Goal: Task Accomplishment & Management: Manage account settings

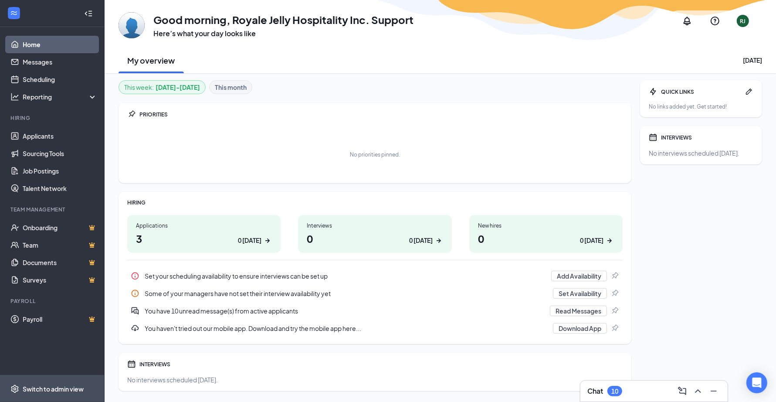
click at [54, 391] on div "Switch to admin view" at bounding box center [53, 388] width 61 height 9
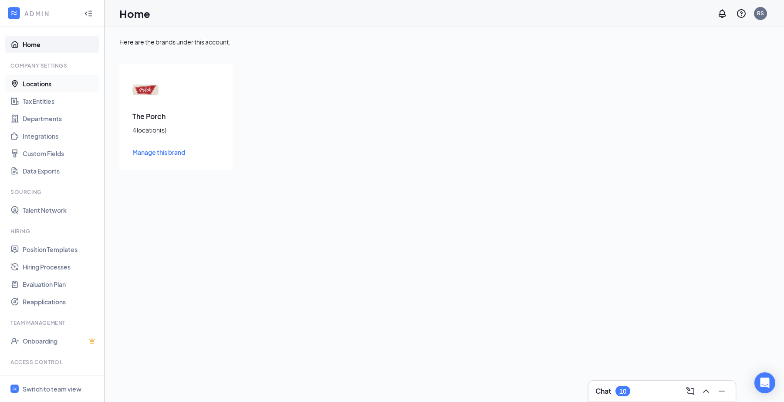
click at [47, 84] on link "Locations" at bounding box center [60, 83] width 74 height 17
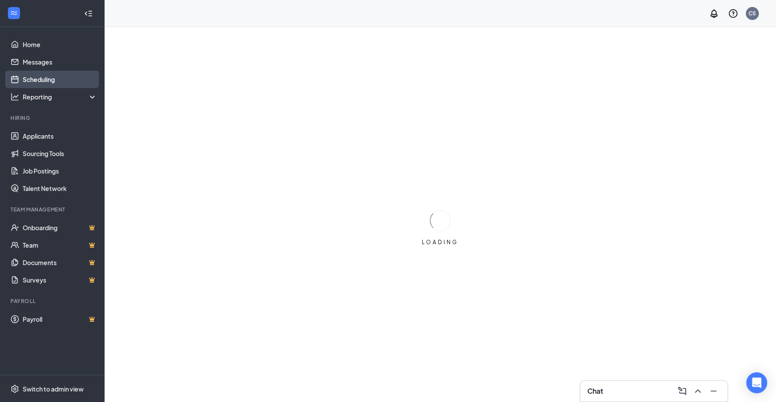
click at [56, 78] on link "Scheduling" at bounding box center [60, 79] width 74 height 17
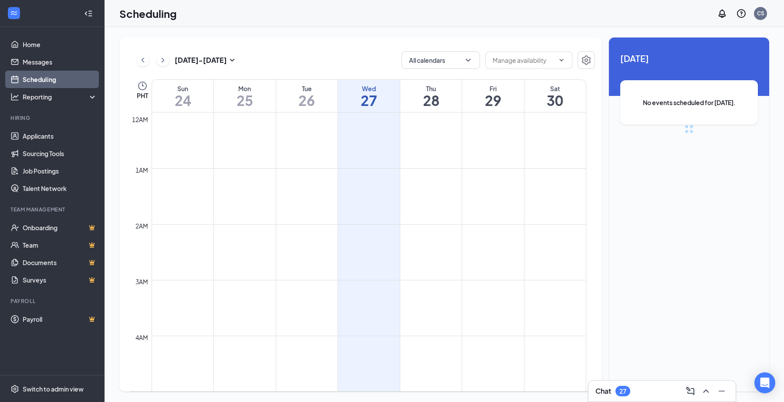
scroll to position [428, 0]
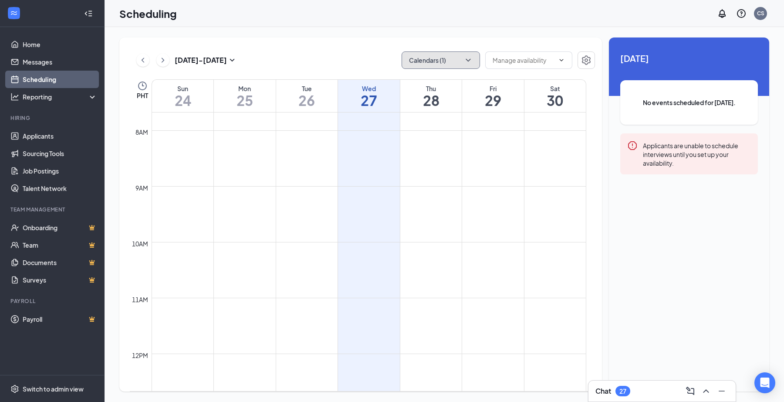
click at [463, 53] on button "Calendars (1)" at bounding box center [441, 59] width 78 height 17
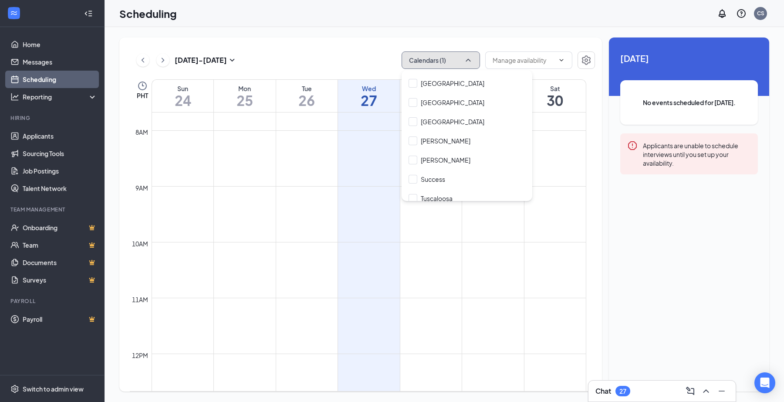
scroll to position [137, 0]
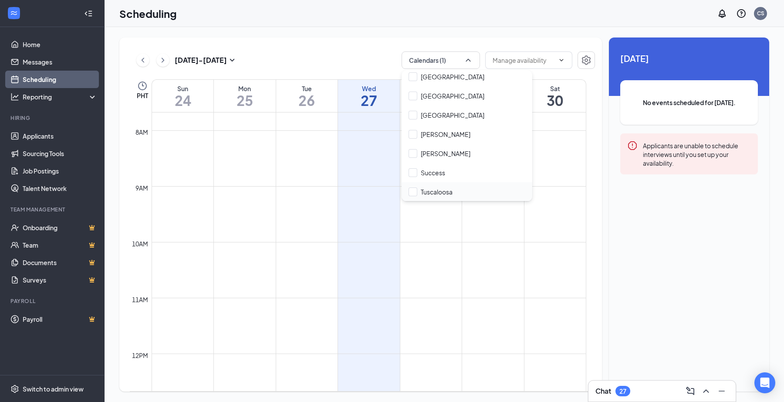
click at [457, 195] on div "Tuscaloosa" at bounding box center [467, 191] width 131 height 19
checkbox input "true"
click at [429, 221] on td at bounding box center [369, 221] width 435 height 14
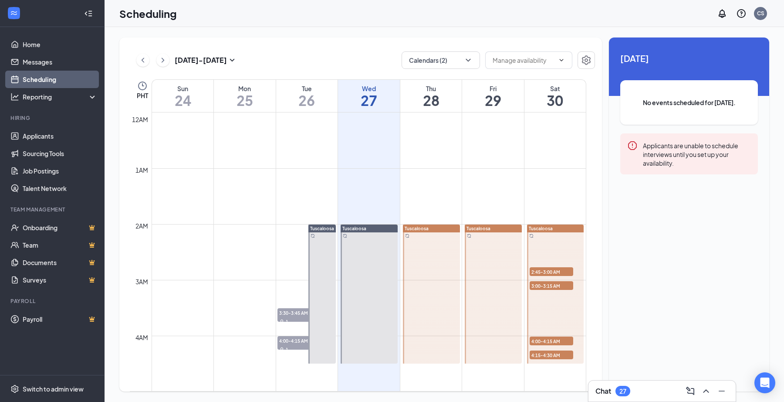
click at [368, 266] on div at bounding box center [369, 293] width 57 height 139
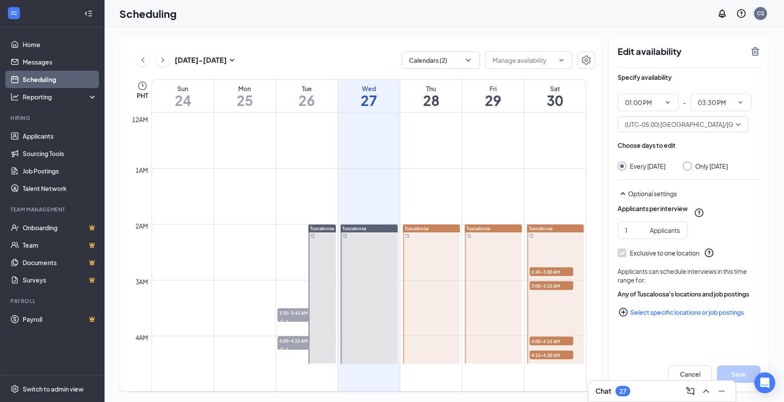
type input "01:00 PM"
type input "03:30 PM"
click at [144, 82] on icon "Clock" at bounding box center [142, 85] width 9 height 9
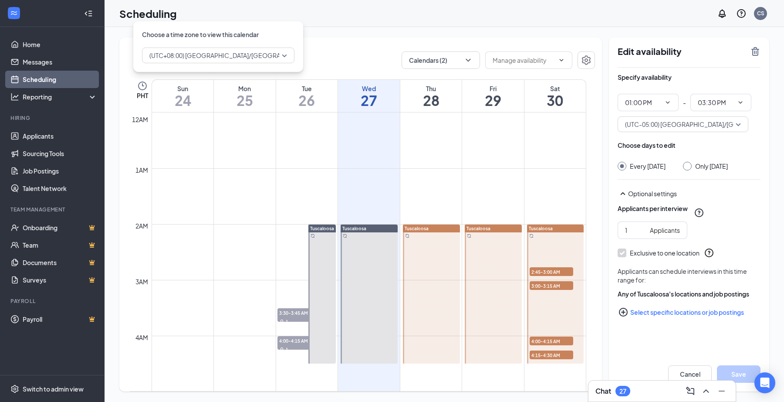
click at [219, 50] on span "(UTC+08:00) Asia/Manila - Philippine Time" at bounding box center [255, 55] width 213 height 13
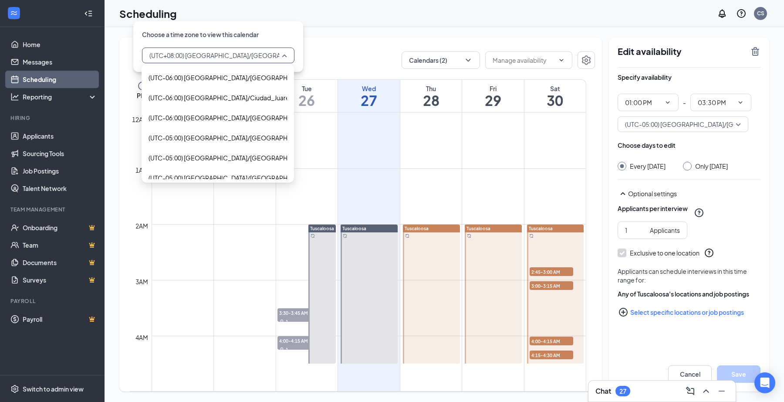
scroll to position [522, 0]
click at [228, 177] on span "(UTC-05:00) America/Chicago - Central Time" at bounding box center [252, 177] width 206 height 10
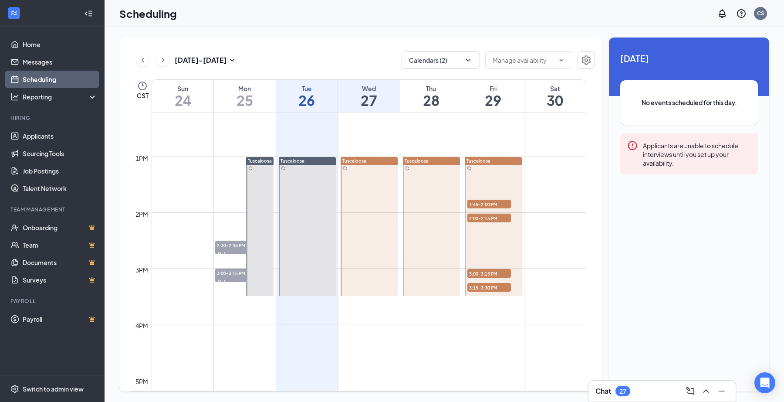
scroll to position [675, 0]
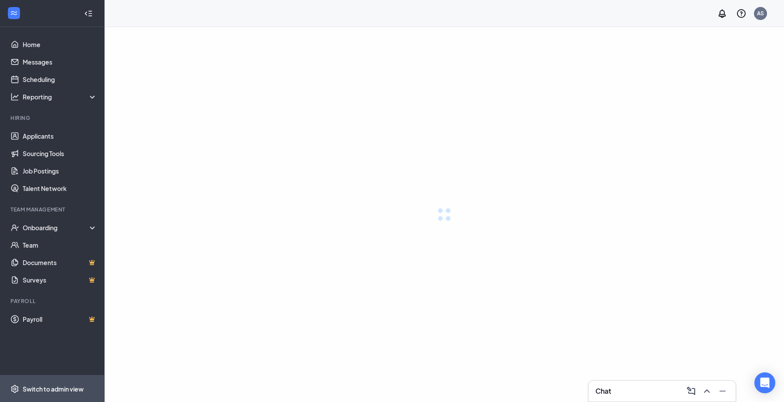
click at [53, 386] on div "Switch to admin view" at bounding box center [53, 388] width 61 height 9
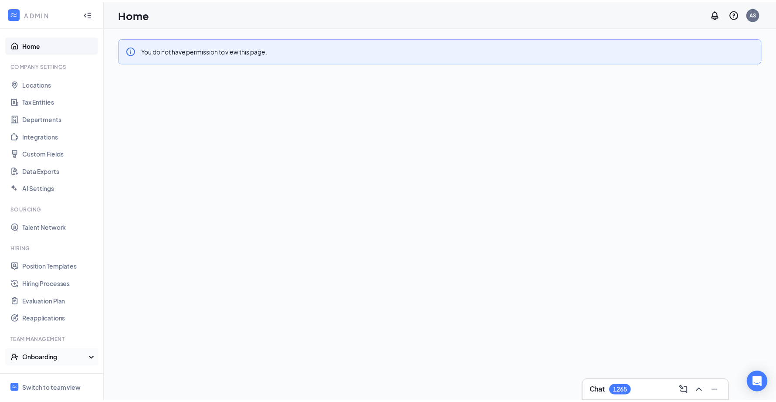
scroll to position [52, 0]
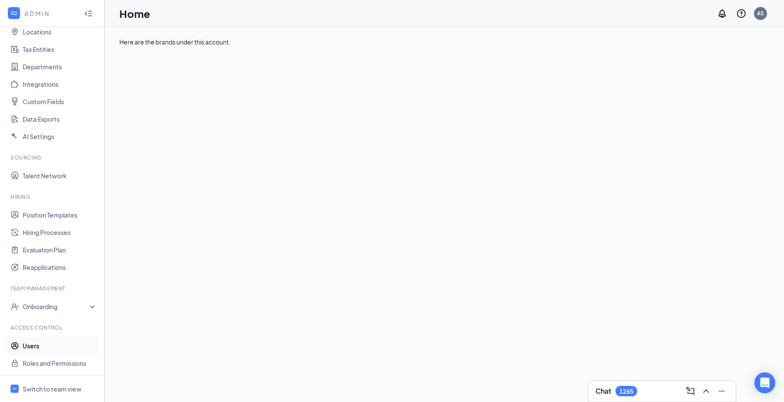
click at [61, 343] on link "Users" at bounding box center [60, 345] width 74 height 17
click at [170, 79] on div "0 user(s) Active users Name/ Email Last visit Phone number Role Status Access N…" at bounding box center [444, 102] width 650 height 60
click at [173, 89] on span "Active users" at bounding box center [185, 89] width 34 height 13
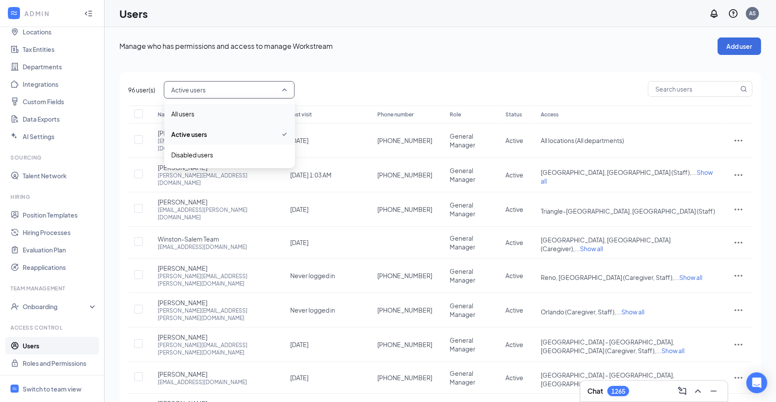
click at [203, 109] on span "All users" at bounding box center [229, 114] width 117 height 10
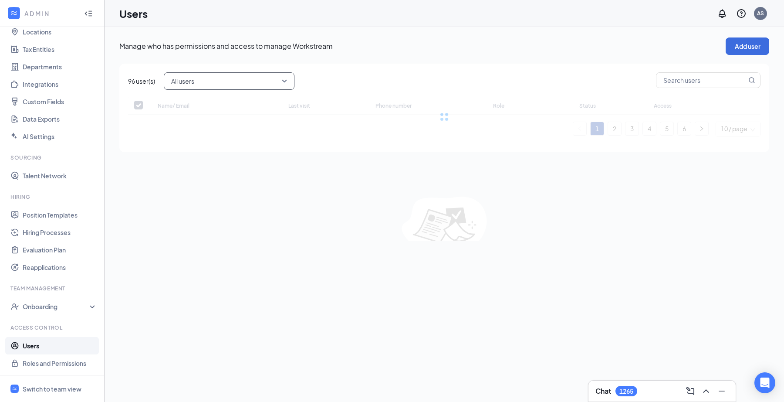
checkbox input "false"
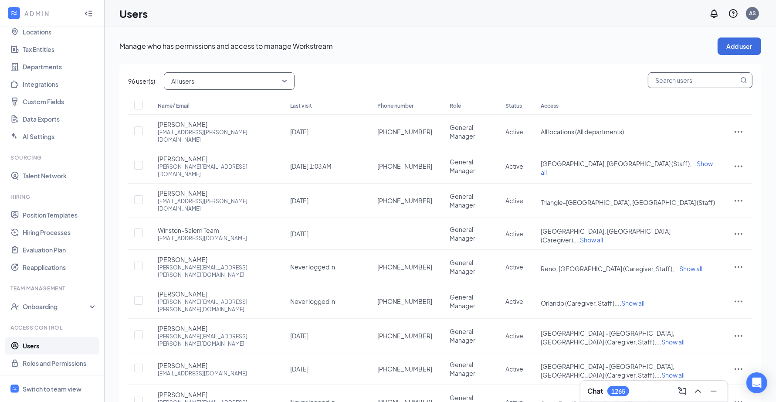
click at [718, 81] on input "text" at bounding box center [693, 80] width 90 height 15
paste input "april.manilla@arosacare.com"
type input "april.manilla@arosacare.com"
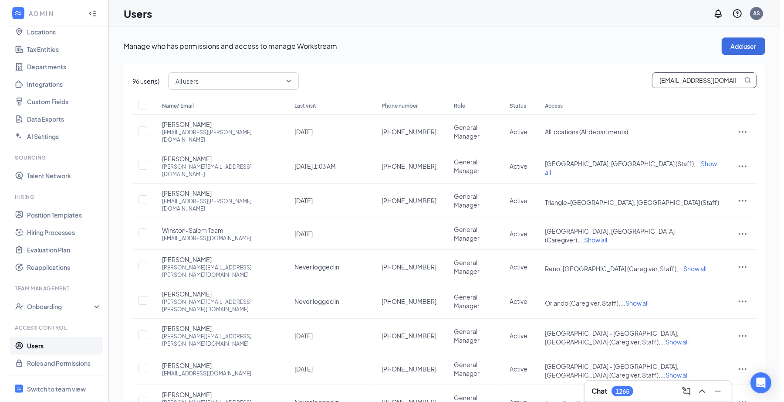
scroll to position [0, 7]
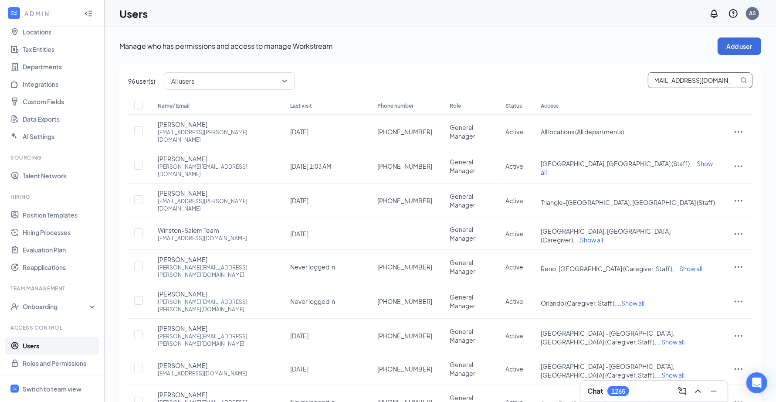
checkbox input "true"
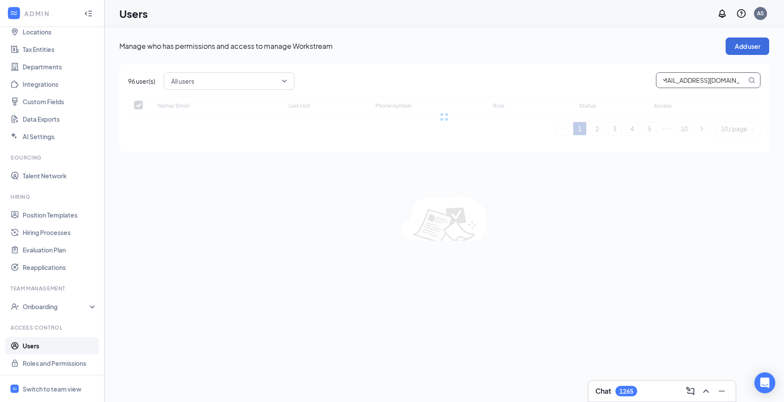
click at [543, 73] on div "All users active All users Active users Disabled users april.manilla@arosacare.…" at bounding box center [462, 80] width 597 height 17
click at [684, 81] on input "april.manilla@arosacare.com" at bounding box center [702, 80] width 90 height 15
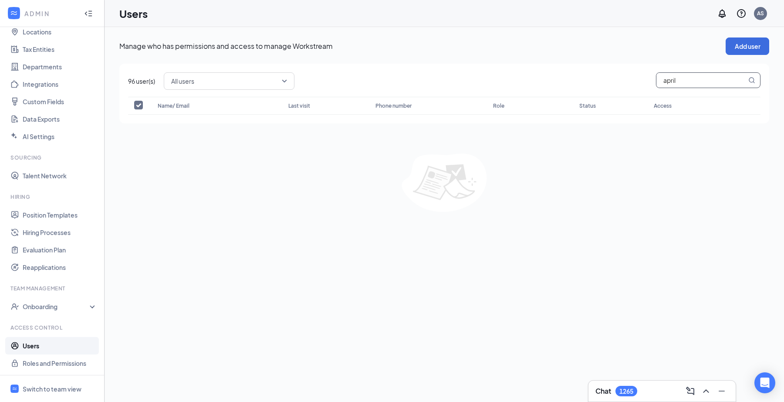
type input "april"
click at [137, 103] on input "checkbox" at bounding box center [138, 105] width 9 height 9
checkbox input "true"
click at [40, 348] on link "Users" at bounding box center [60, 345] width 74 height 17
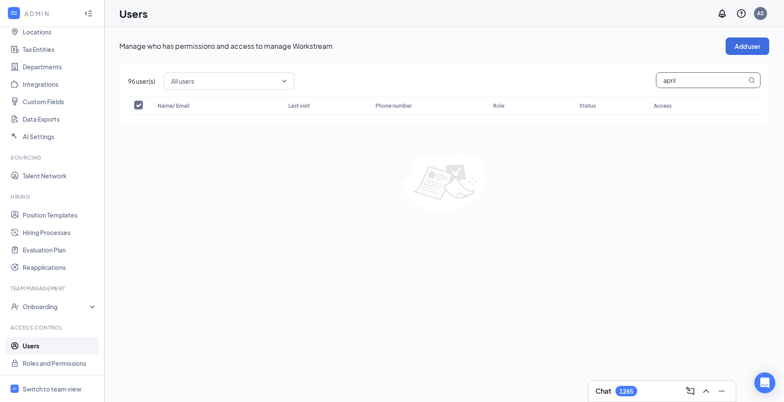
click at [685, 80] on input "april" at bounding box center [702, 80] width 90 height 15
click at [52, 170] on link "Talent Network" at bounding box center [60, 175] width 74 height 17
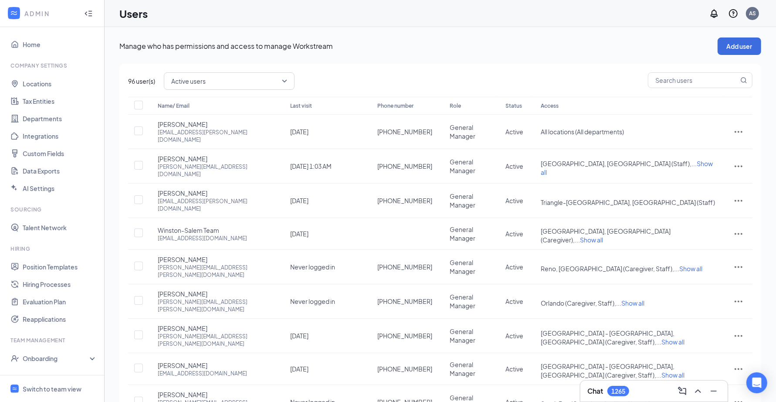
click at [220, 85] on span "Active users" at bounding box center [225, 80] width 108 height 13
click at [228, 102] on span "All users" at bounding box center [229, 105] width 117 height 10
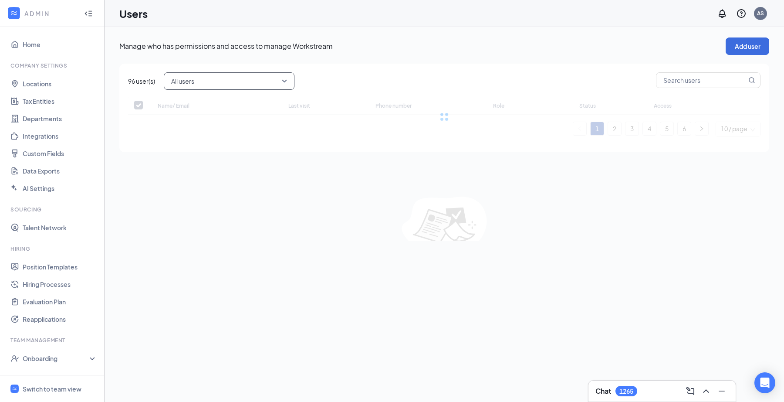
checkbox input "false"
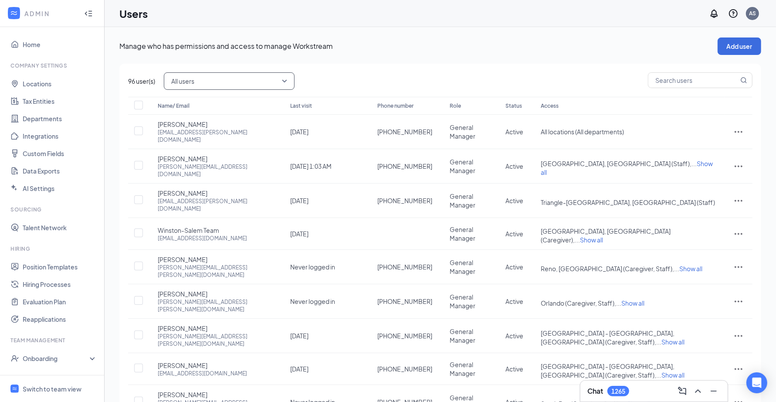
click at [690, 93] on div "96 user(s) All users active All users Active users Disabled users Name/ Email L…" at bounding box center [440, 274] width 642 height 420
click at [701, 85] on input "text" at bounding box center [693, 80] width 90 height 15
type input "april"
checkbox input "true"
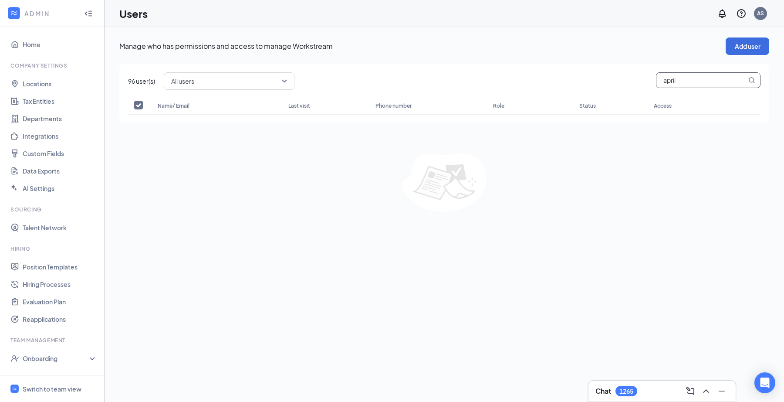
type input "april"
click at [213, 88] on span "All users" at bounding box center [229, 81] width 116 height 15
click at [215, 106] on span "All users" at bounding box center [229, 105] width 117 height 10
click at [223, 87] on span "All users" at bounding box center [225, 80] width 108 height 13
click at [214, 146] on span "Disabled users" at bounding box center [229, 146] width 117 height 10
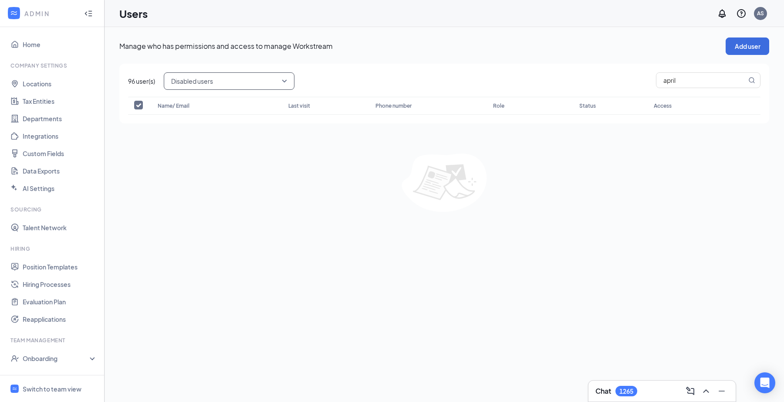
click at [239, 79] on span "Disabled users" at bounding box center [225, 80] width 108 height 13
click at [237, 97] on div "All users" at bounding box center [229, 105] width 131 height 20
click at [695, 84] on input "april" at bounding box center [702, 80] width 90 height 15
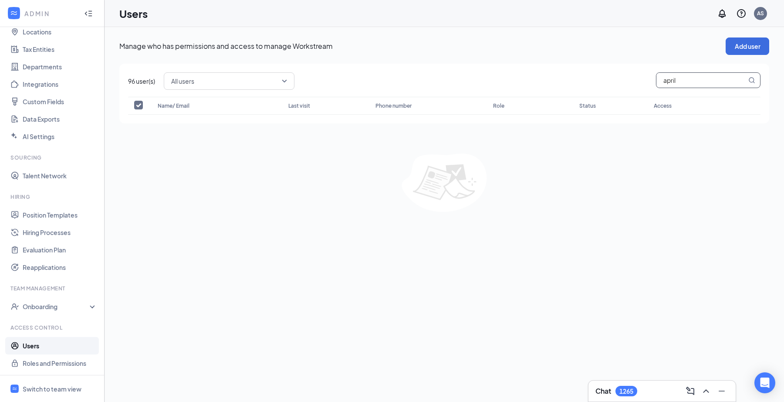
click at [697, 74] on input "april" at bounding box center [702, 80] width 90 height 15
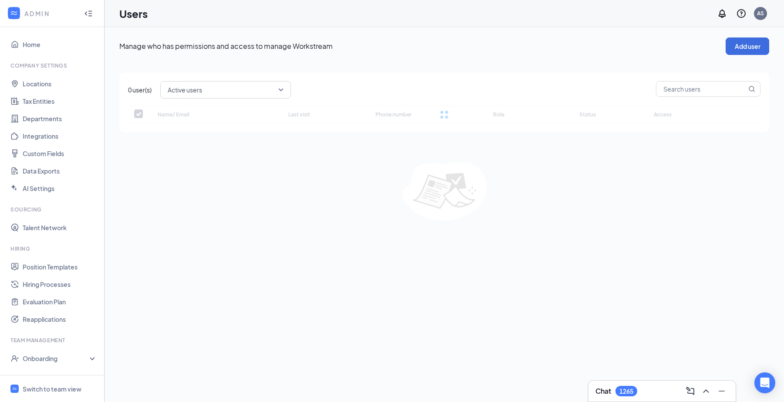
checkbox input "false"
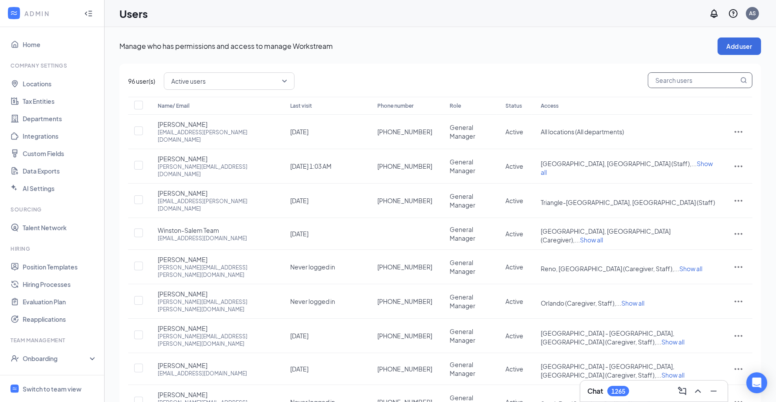
click at [681, 85] on input "text" at bounding box center [693, 80] width 90 height 15
type input "talent"
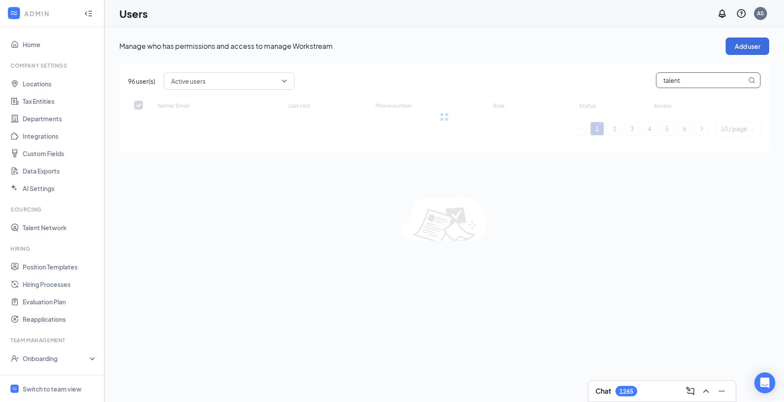
checkbox input "false"
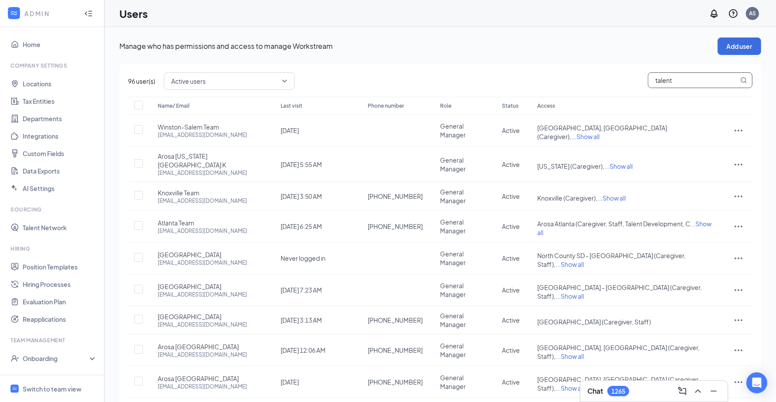
click at [694, 80] on input "talent" at bounding box center [693, 80] width 90 height 15
paste input "-[office]@[DOMAIN_NAME]"
type input "talent-[office]@[DOMAIN_NAME]"
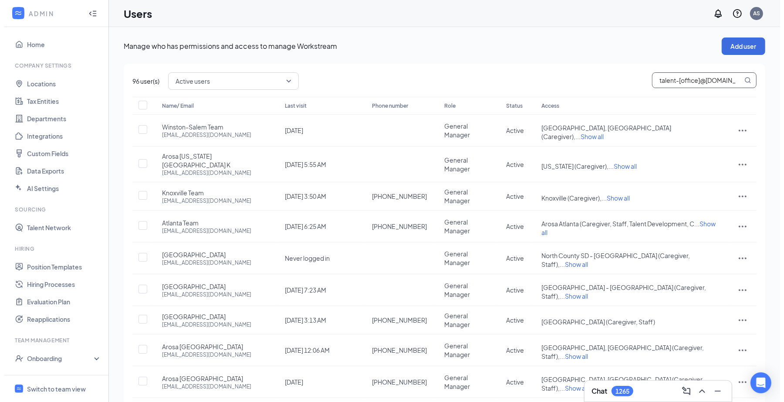
scroll to position [0, 14]
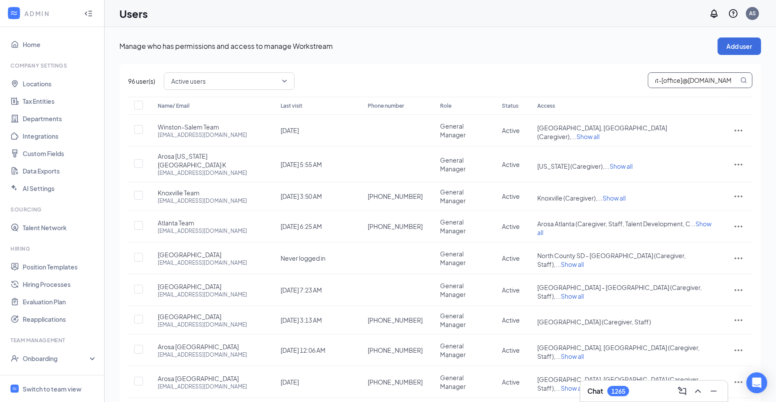
checkbox input "true"
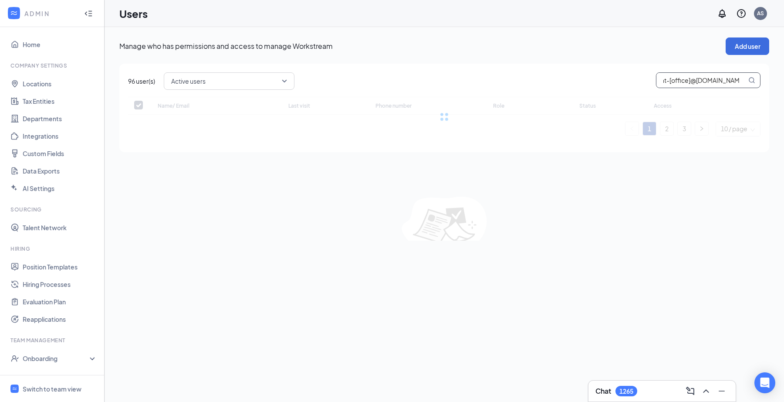
type input "talent-[office]@[DOMAIN_NAME]"
click at [588, 60] on div "Manage who has permissions and access to manage Workstream Add user 96 user(s) …" at bounding box center [444, 138] width 650 height 203
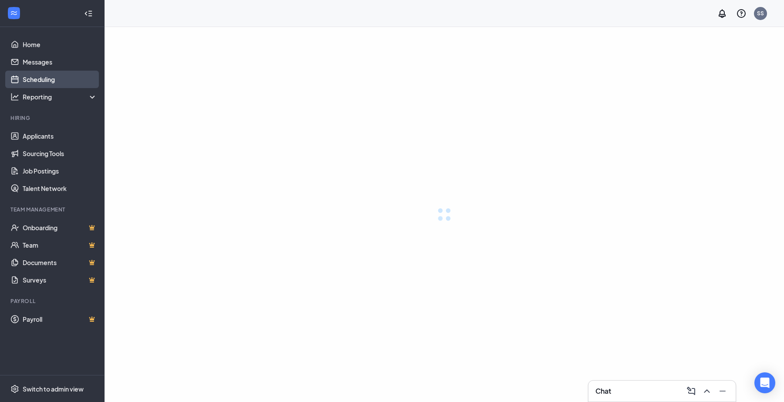
click at [66, 82] on link "Scheduling" at bounding box center [60, 79] width 74 height 17
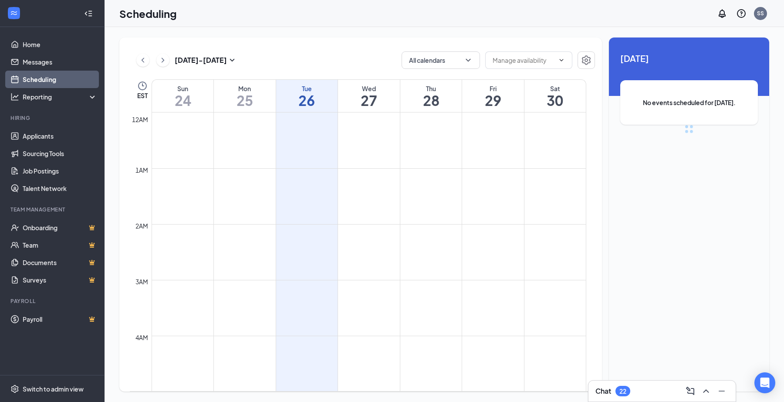
scroll to position [428, 0]
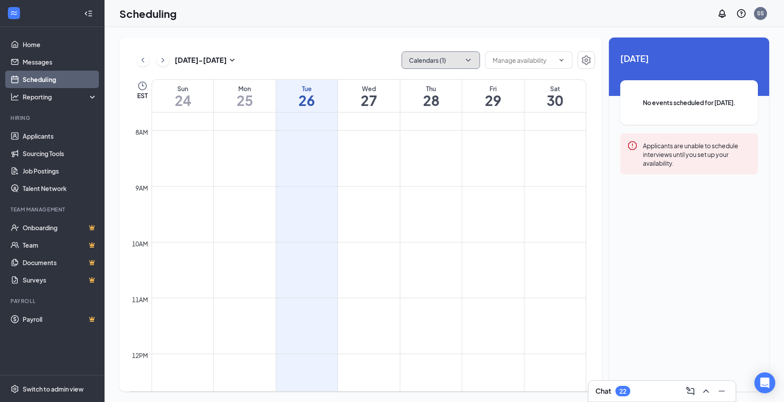
click at [439, 61] on button "Calendars (1)" at bounding box center [441, 59] width 78 height 17
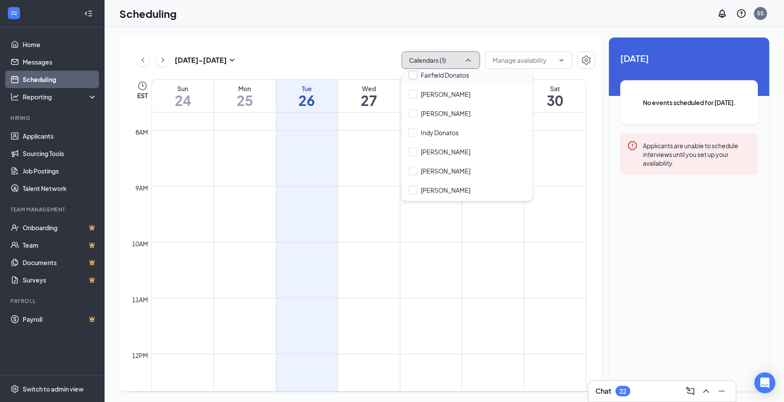
scroll to position [82, 0]
click at [446, 100] on div "[PERSON_NAME]" at bounding box center [467, 93] width 131 height 19
checkbox input "true"
click at [321, 169] on td at bounding box center [369, 165] width 435 height 14
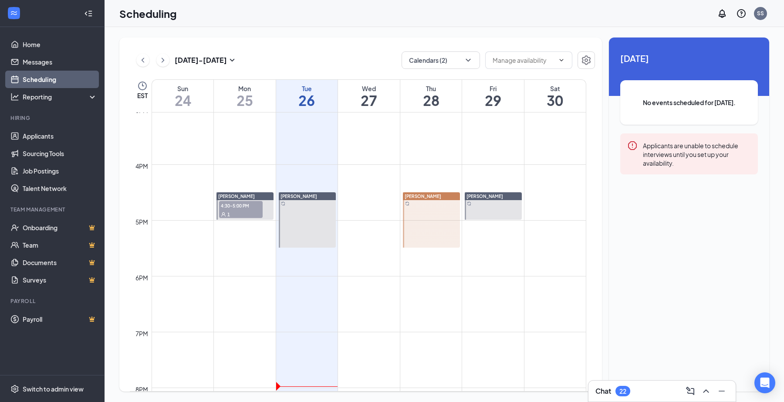
scroll to position [861, 0]
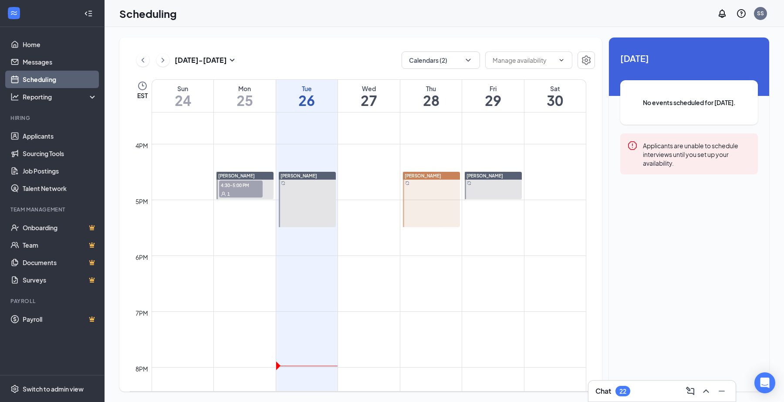
click at [432, 194] on div at bounding box center [431, 199] width 57 height 55
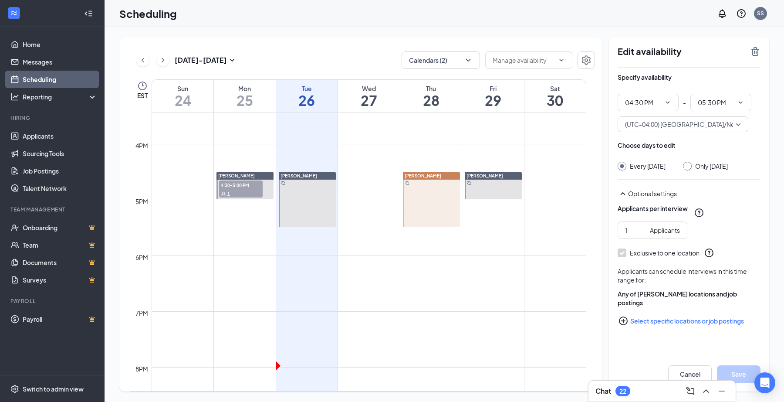
type input "04:30 PM"
type input "05:30 PM"
